Goal: Navigation & Orientation: Find specific page/section

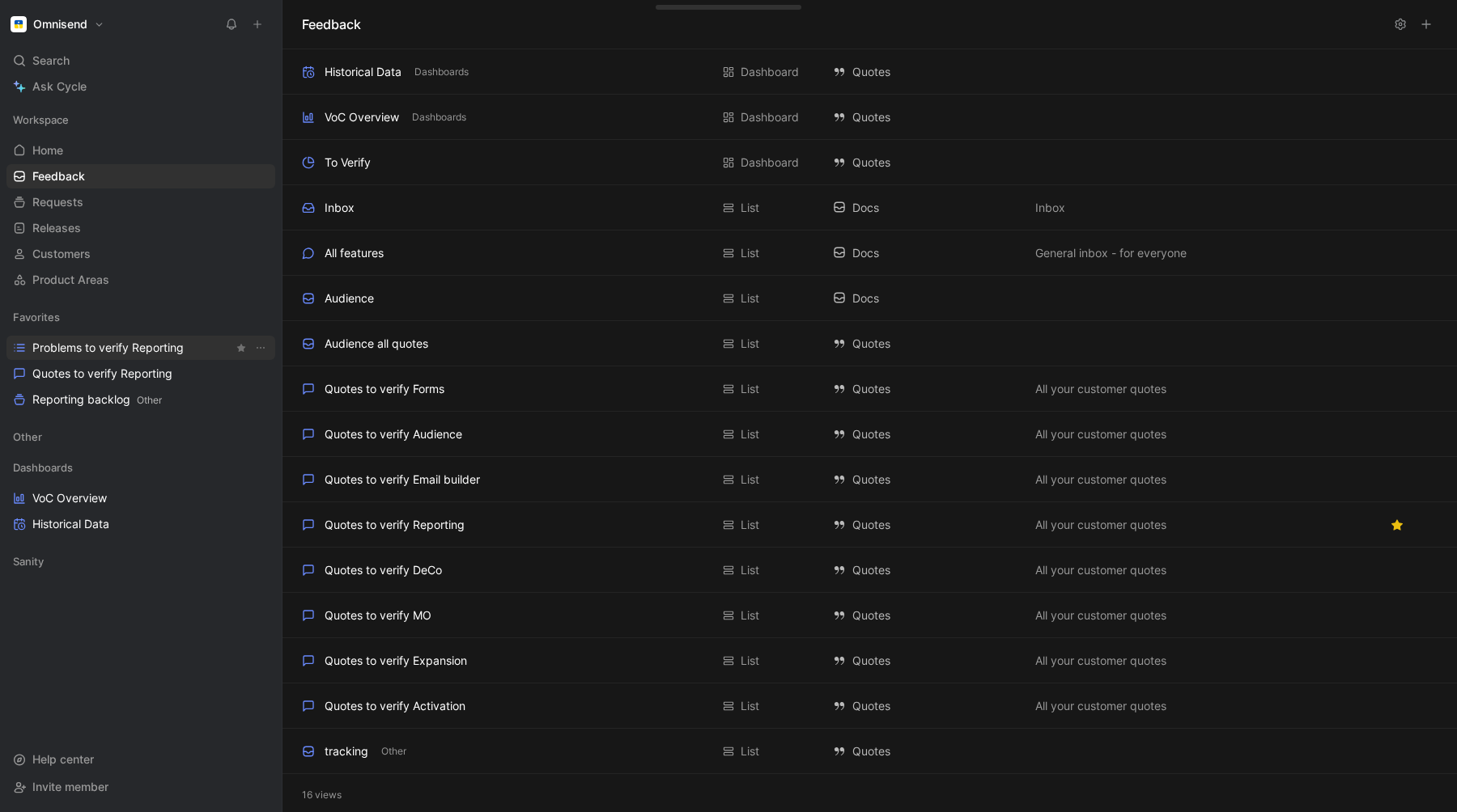
click at [102, 353] on span "Problems to verify Reporting" at bounding box center [108, 348] width 151 height 16
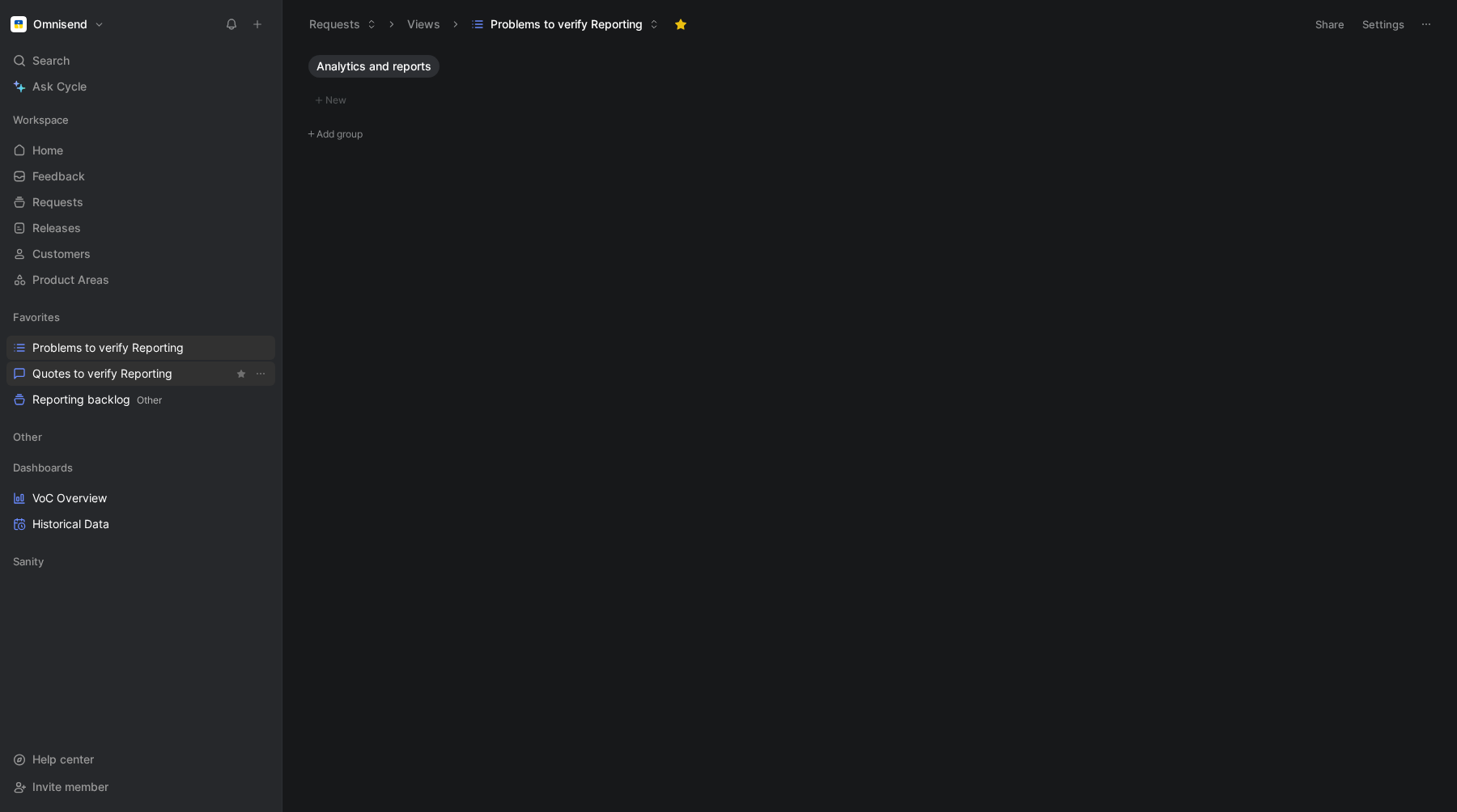
click at [87, 372] on span "Quotes to verify Reporting" at bounding box center [102, 373] width 140 height 16
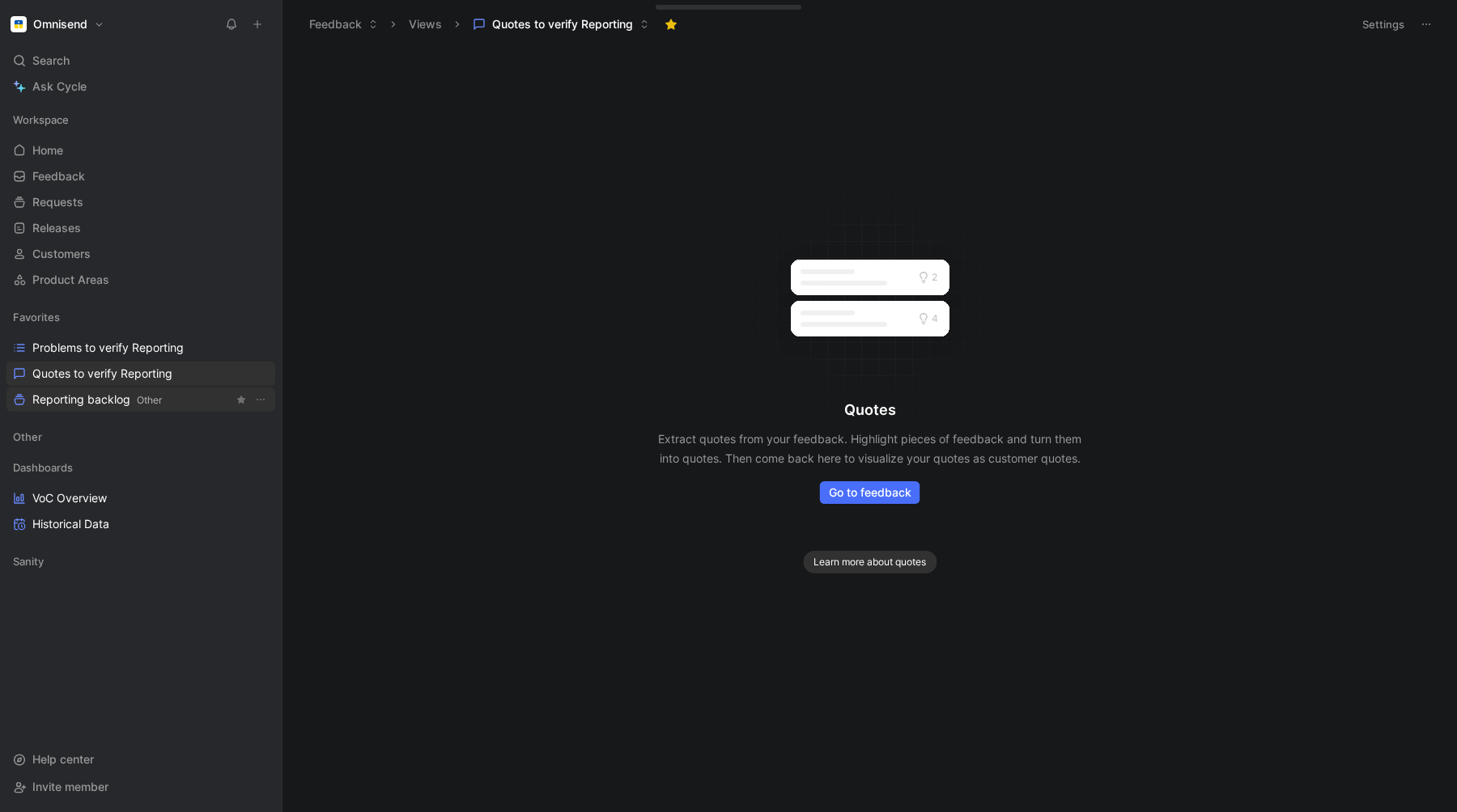
click at [88, 395] on span "Reporting backlog Other" at bounding box center [97, 400] width 130 height 17
